Goal: Find specific page/section: Find specific page/section

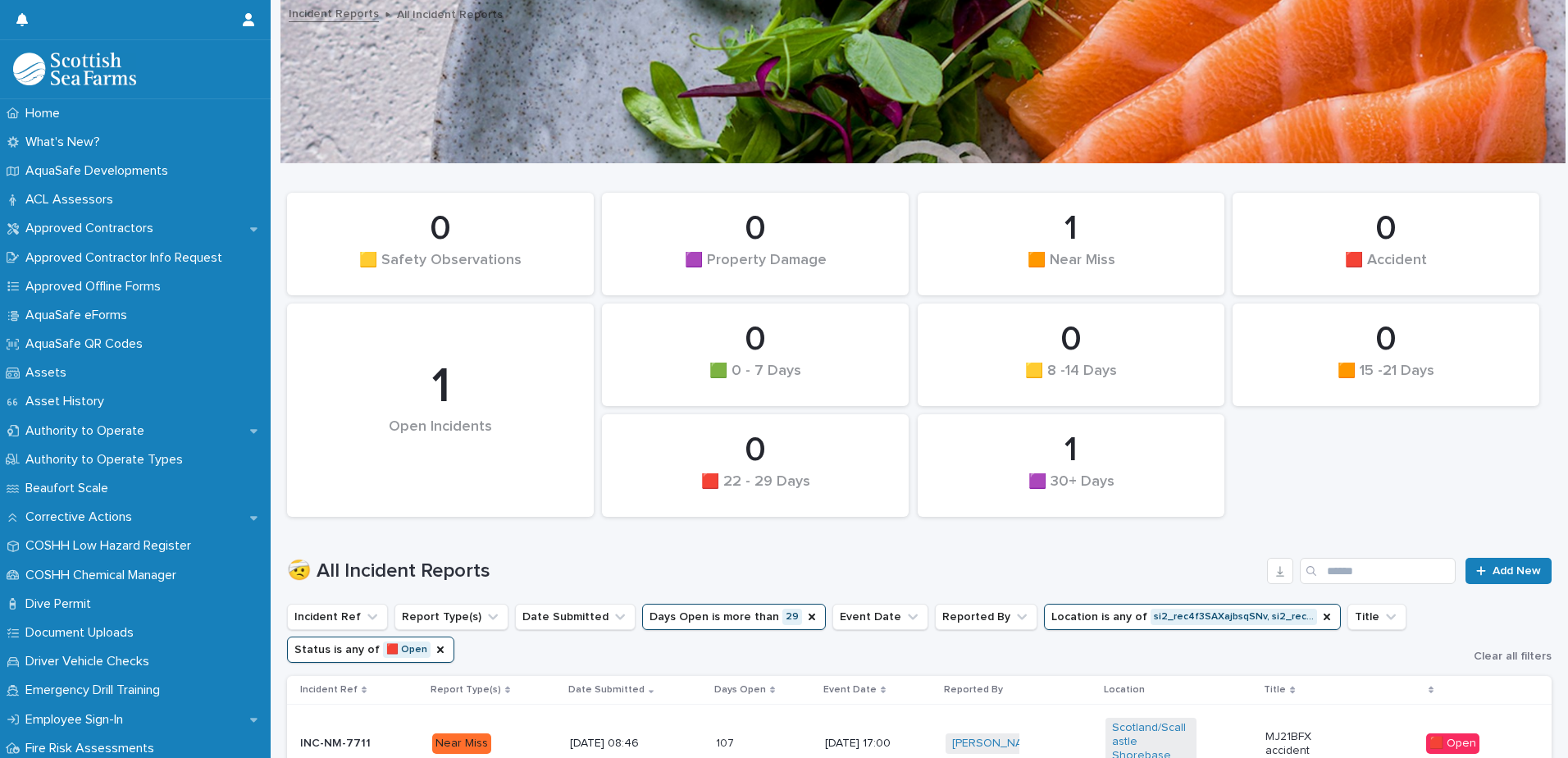
scroll to position [164, 0]
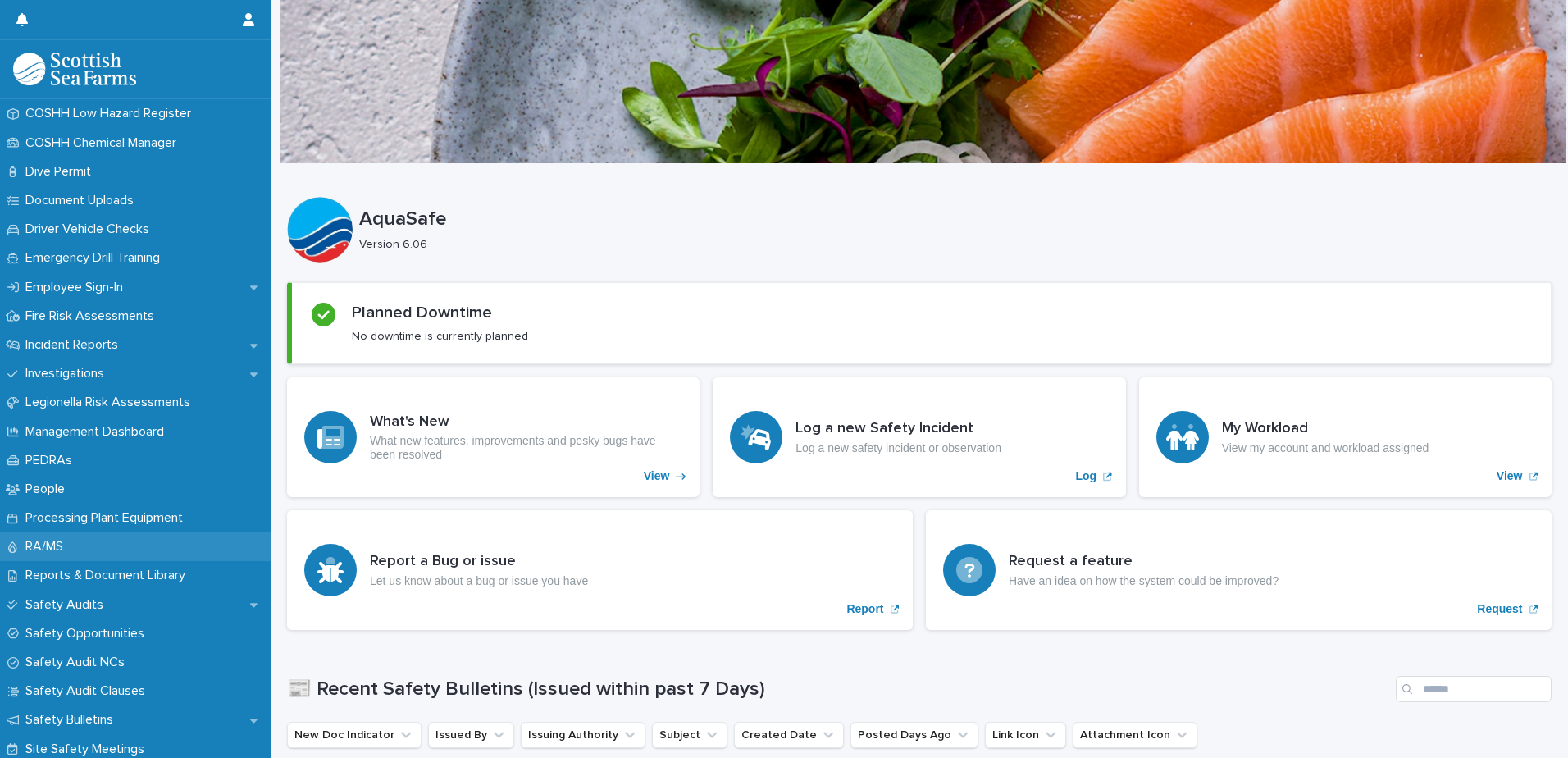
scroll to position [432, 0]
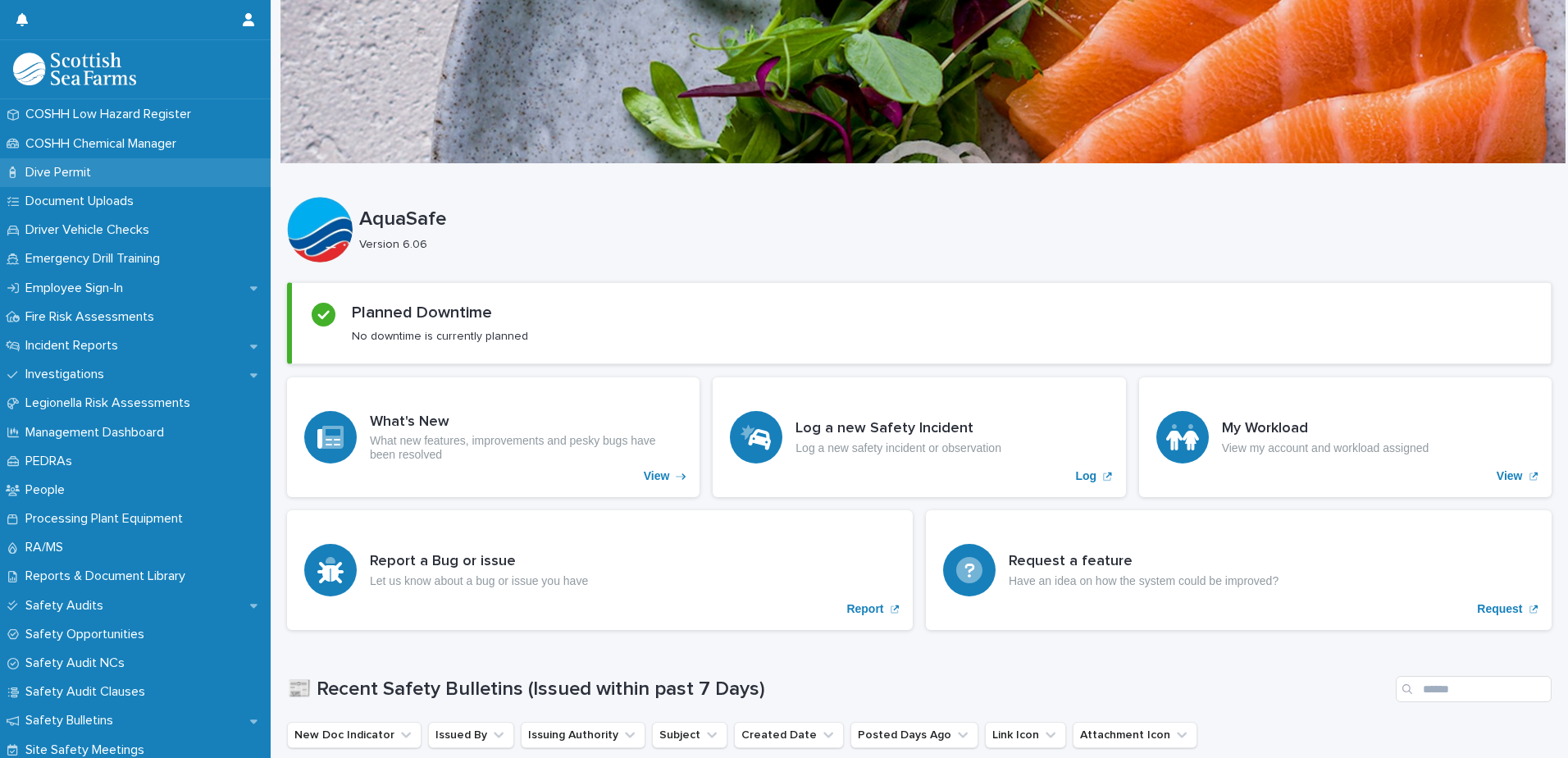
click at [65, 179] on p "Dive Permit" at bounding box center [62, 172] width 86 height 15
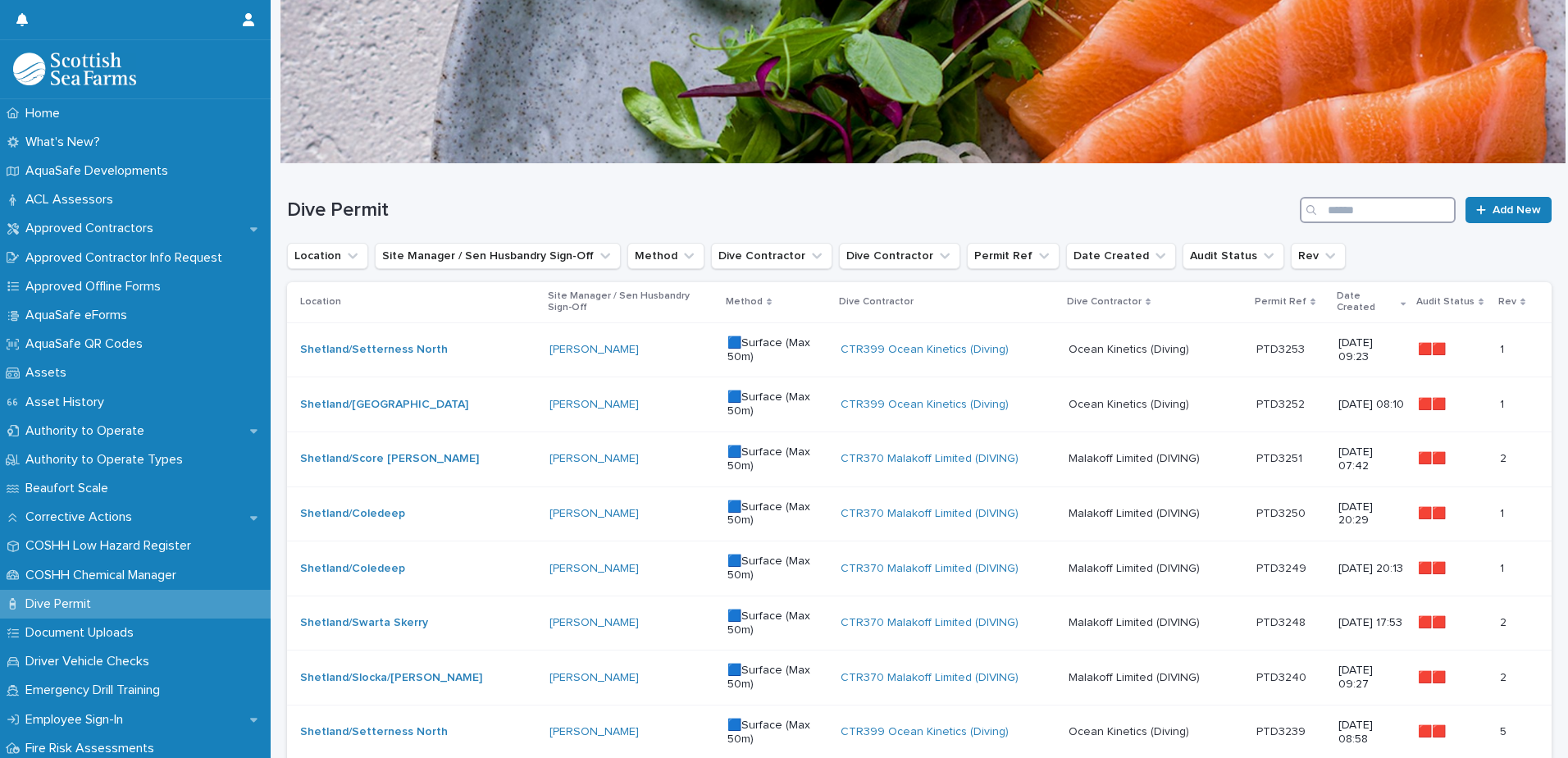
click at [1336, 198] on input "Search" at bounding box center [1378, 210] width 156 height 26
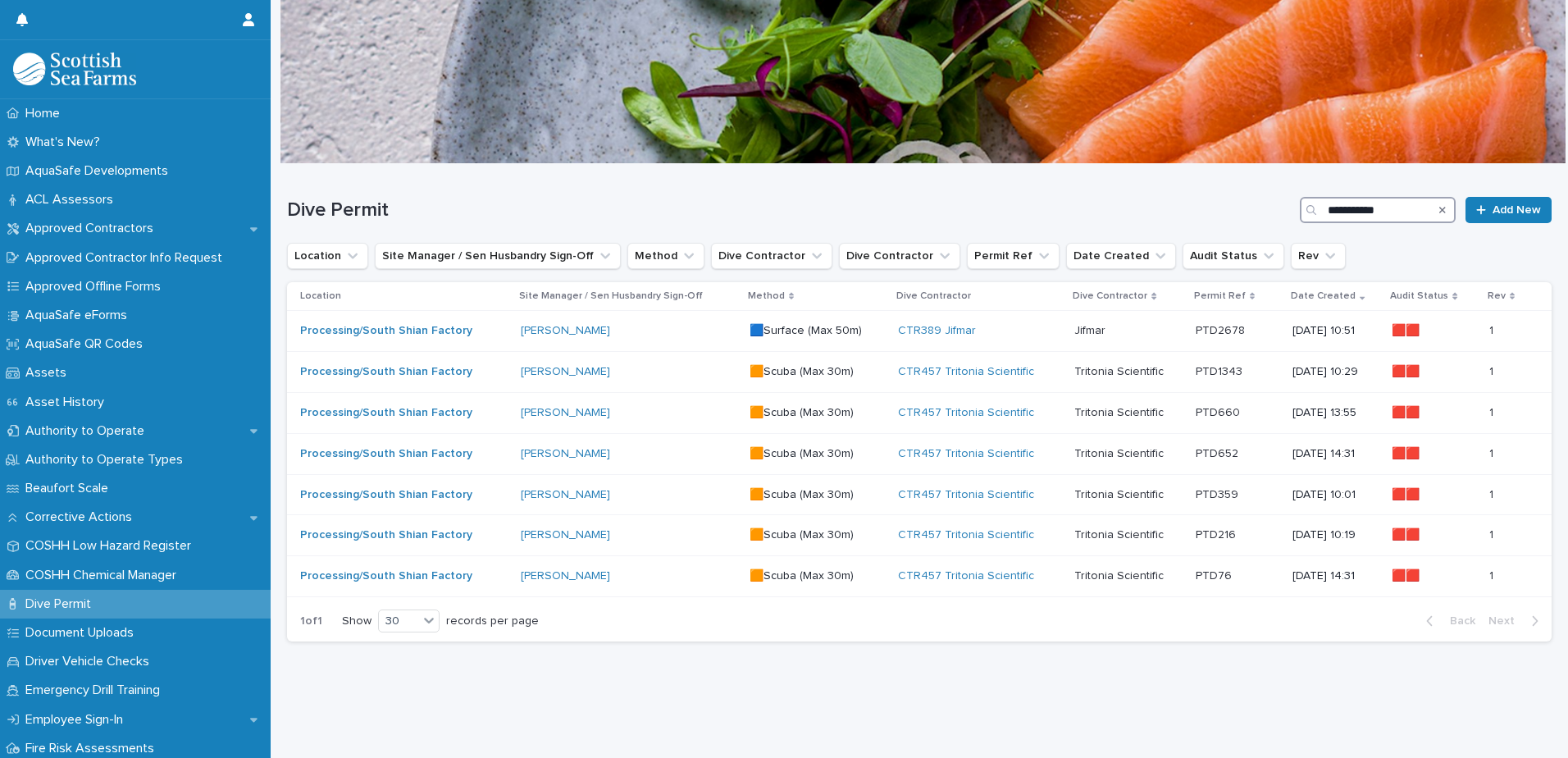
type input "**********"
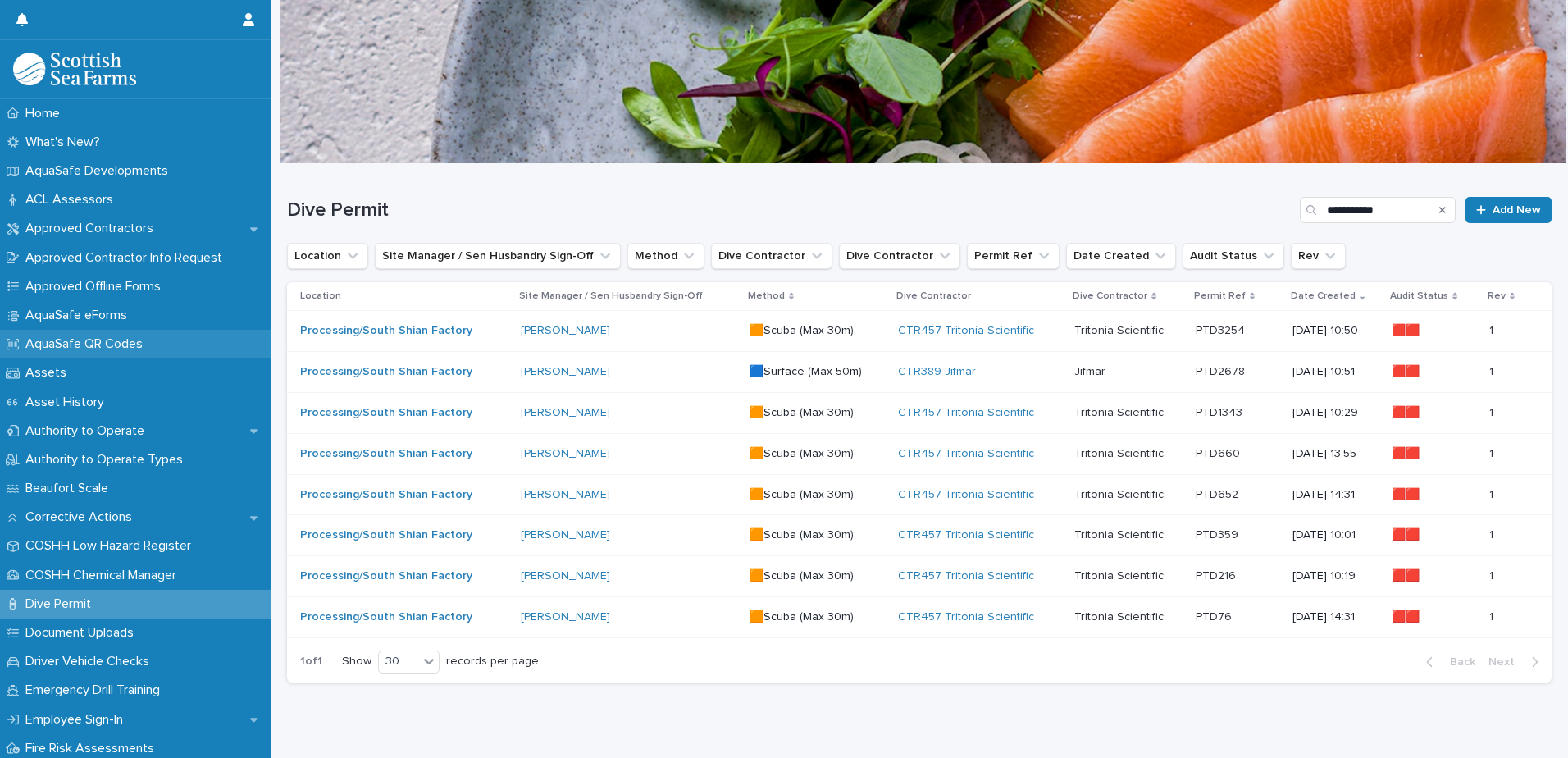
click at [116, 341] on p "AquaSafe QR Codes" at bounding box center [87, 344] width 137 height 15
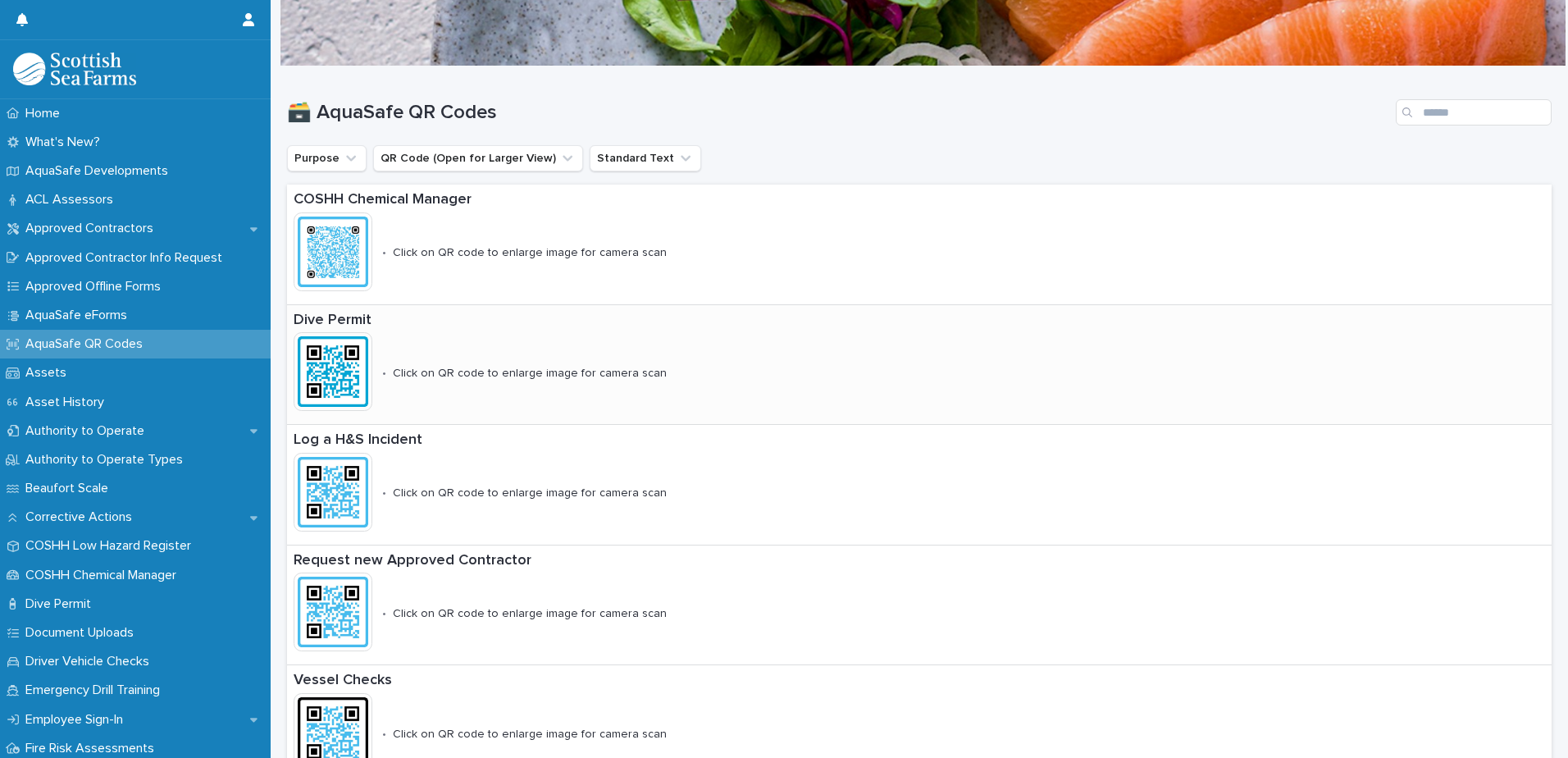
scroll to position [98, 0]
click at [342, 367] on img at bounding box center [333, 371] width 79 height 79
